Goal: Task Accomplishment & Management: Manage account settings

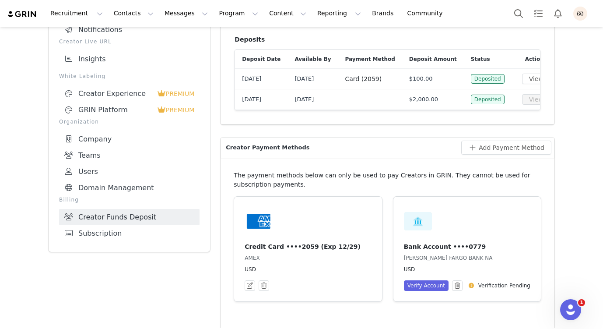
scroll to position [154, 0]
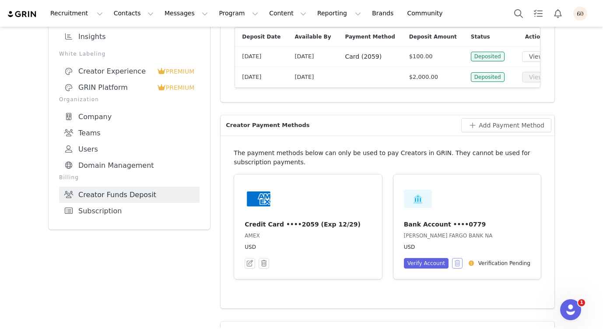
click at [456, 268] on button "button" at bounding box center [457, 263] width 11 height 11
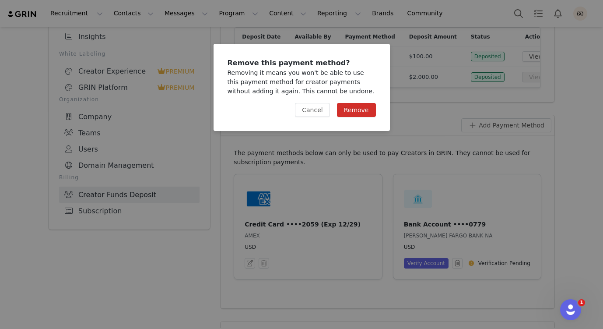
click at [356, 105] on button "Remove" at bounding box center [356, 110] width 39 height 14
click at [364, 165] on div "Remove this payment method? Removing it means you won't be able to use this pay…" at bounding box center [301, 164] width 603 height 329
click at [370, 109] on button "Remove" at bounding box center [356, 110] width 39 height 14
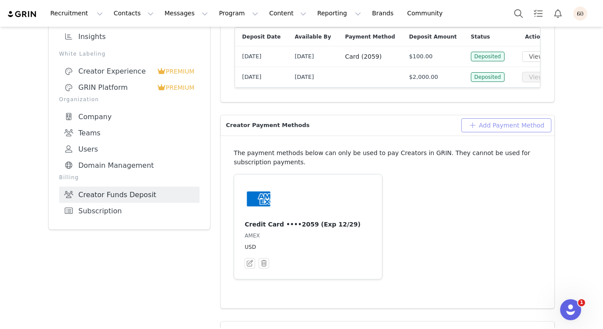
click at [494, 132] on button "Add Payment Method" at bounding box center [506, 125] width 90 height 14
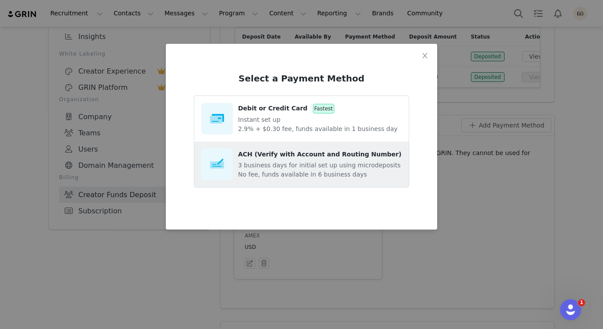
click at [274, 170] on p "No fee, funds available in 6 business days" at bounding box center [319, 174] width 163 height 9
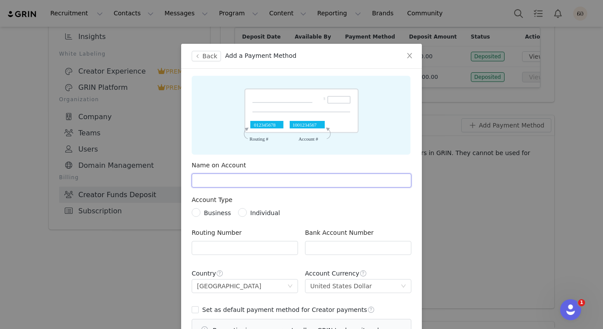
click at [249, 181] on input "text" at bounding box center [302, 180] width 220 height 14
type input "Below 60, LLc"
click at [198, 214] on span at bounding box center [196, 212] width 9 height 9
click at [198, 214] on input "Business" at bounding box center [195, 211] width 6 height 6
radio input "true"
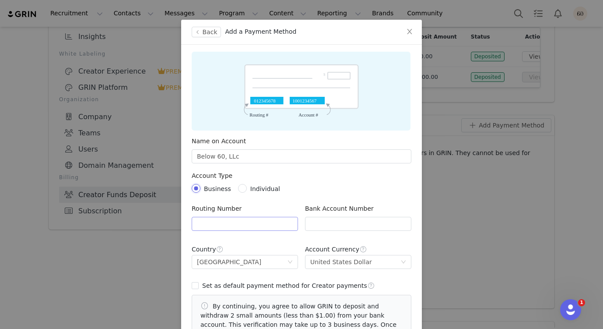
scroll to position [50, 0]
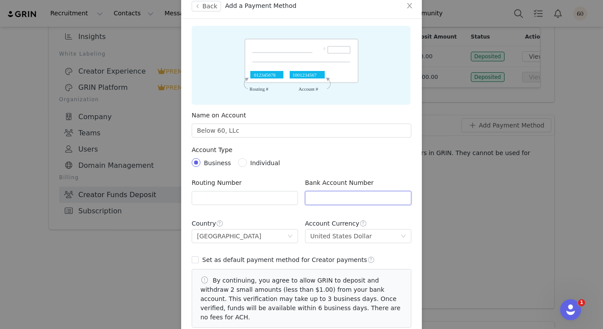
click at [378, 193] on input "text" at bounding box center [358, 198] width 106 height 14
paste input "5928640779"
type input "5928640779"
click at [238, 196] on input "text" at bounding box center [245, 198] width 106 height 14
paste input "121042882"
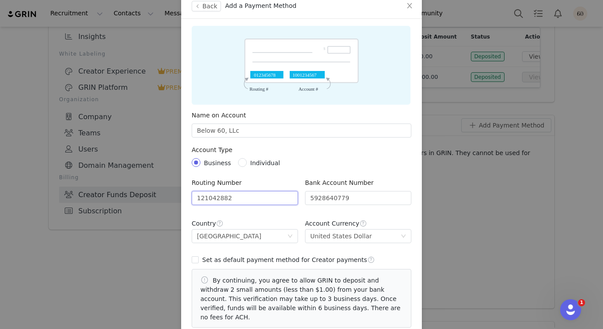
scroll to position [86, 0]
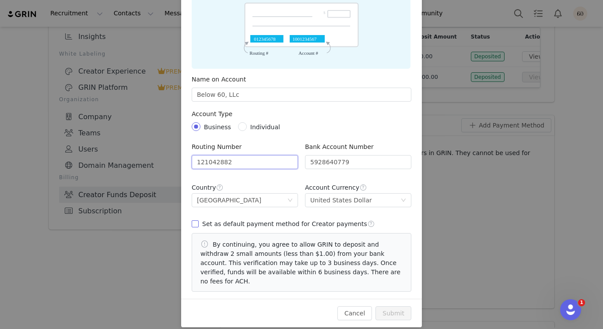
type input "121042882"
click at [196, 223] on input "Set as default payment method for Creator payments" at bounding box center [195, 223] width 6 height 6
checkbox input "true"
click at [357, 163] on input "5928640779" at bounding box center [358, 162] width 106 height 14
type input "5928640779"
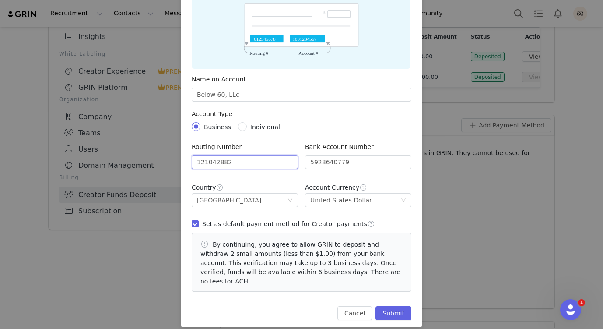
click at [234, 164] on input "121042882" at bounding box center [245, 162] width 106 height 14
type input "121042882"
click at [386, 306] on button "Submit" at bounding box center [393, 313] width 36 height 14
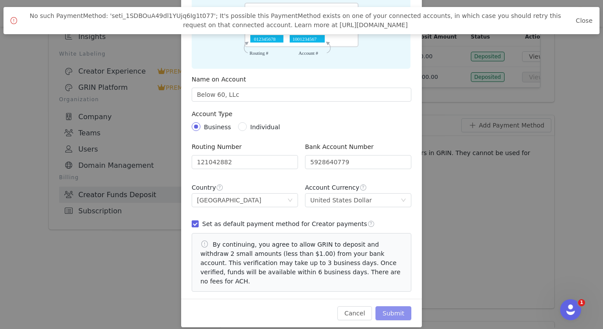
scroll to position [84, 0]
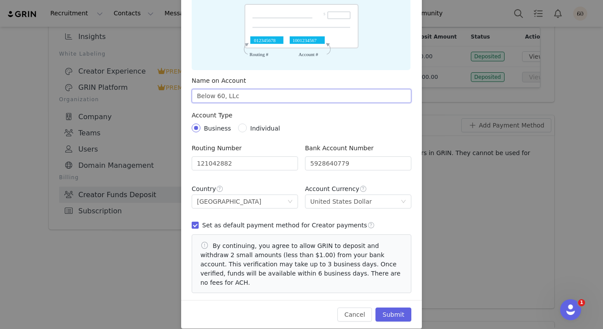
click at [271, 96] on input "Below 60, LLc" at bounding box center [302, 96] width 220 height 14
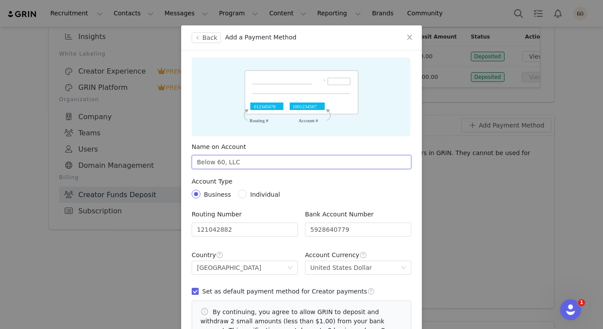
scroll to position [0, 0]
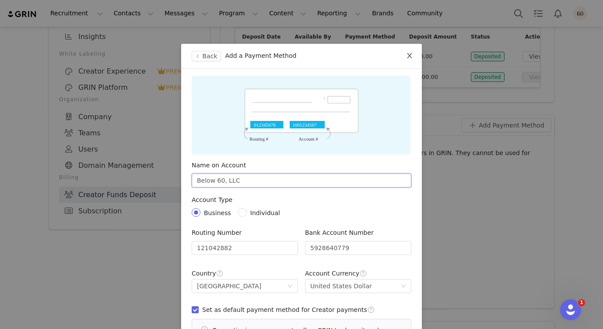
type input "Below 60, LLC"
click at [407, 55] on icon "icon: close" at bounding box center [409, 55] width 7 height 7
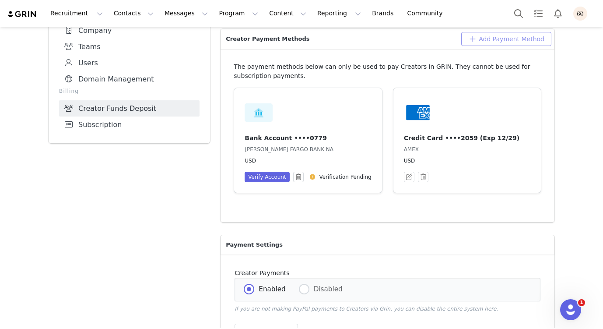
scroll to position [240, 0]
click at [268, 183] on button "Verify Account" at bounding box center [267, 177] width 45 height 11
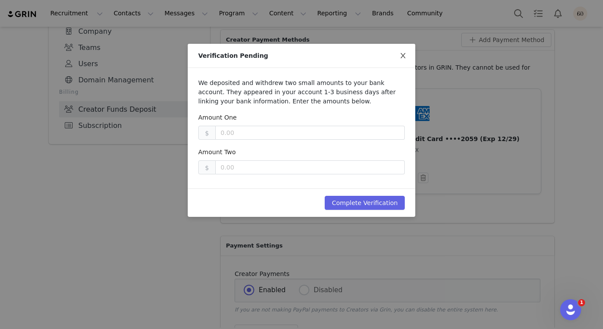
click at [404, 56] on icon "icon: close" at bounding box center [403, 55] width 7 height 7
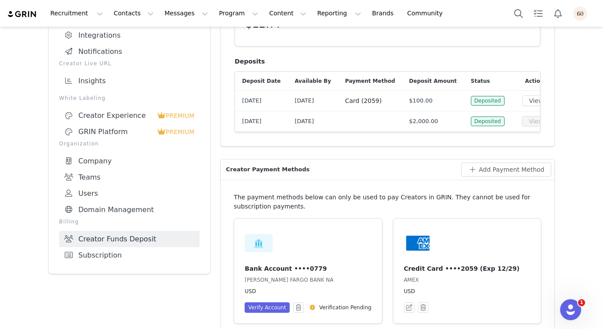
scroll to position [18, 0]
